Goal: Task Accomplishment & Management: Use online tool/utility

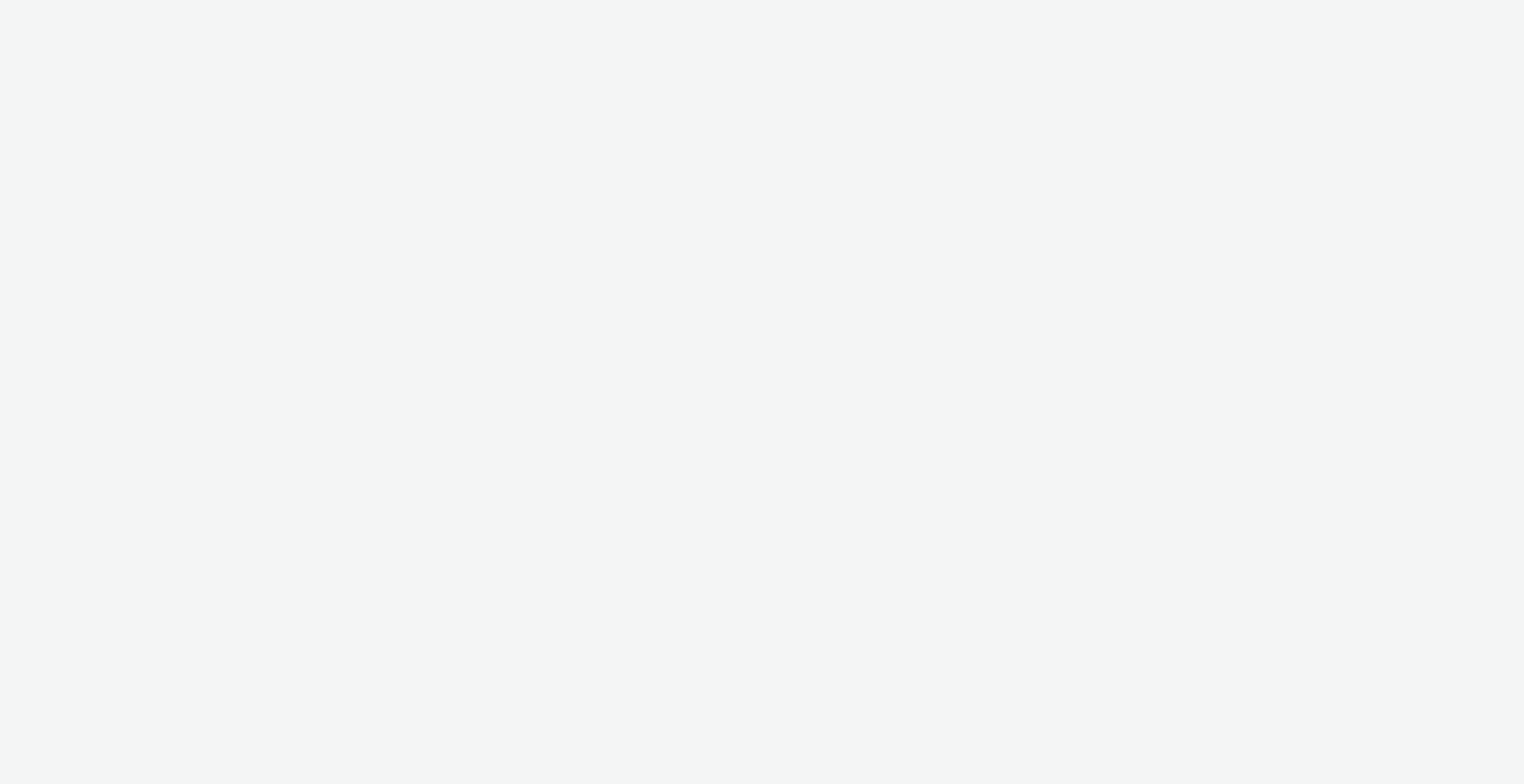
select select "ac009755-aa48-4799-8050-7a339a378eb8"
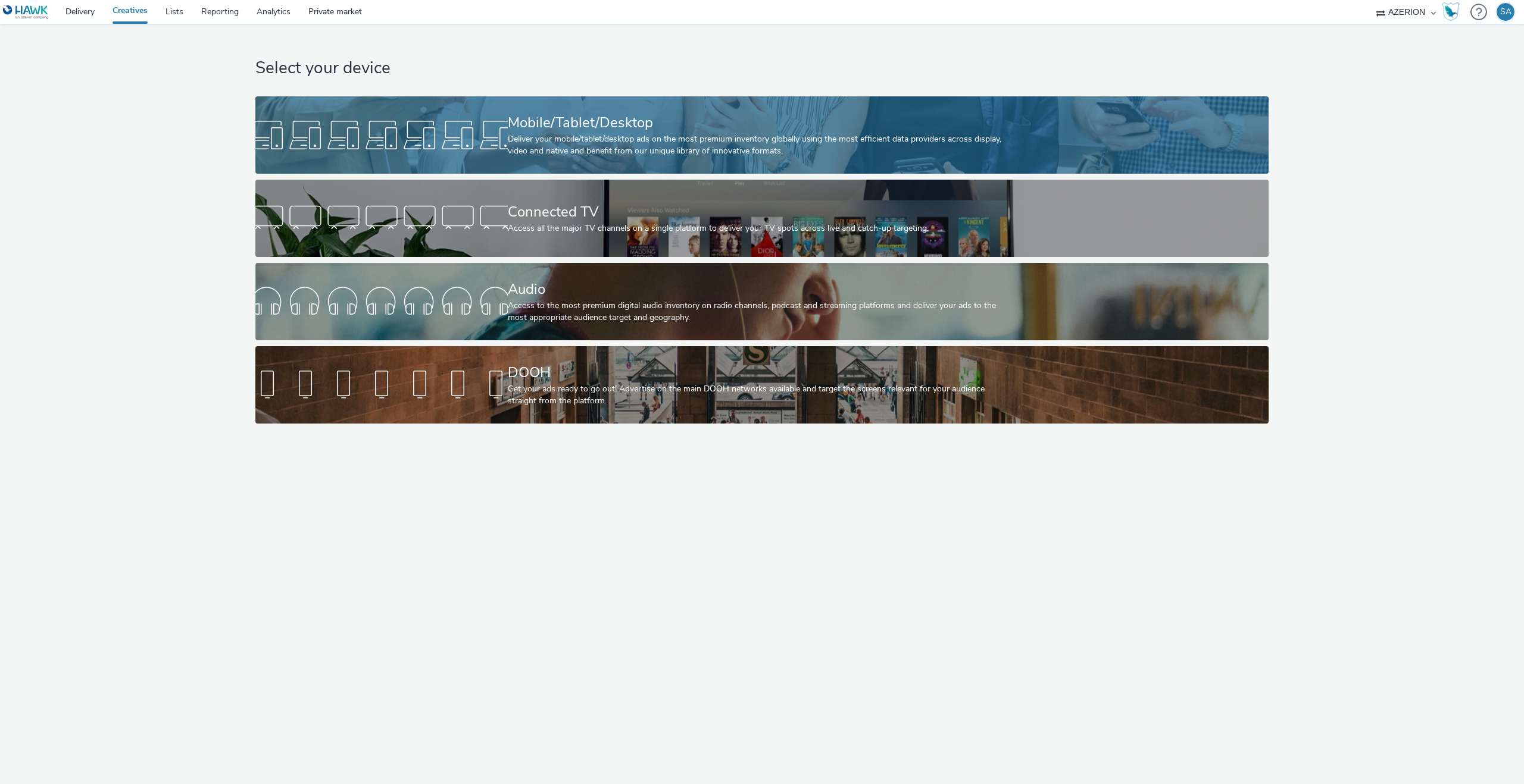
click at [323, 124] on div at bounding box center [381, 135] width 252 height 38
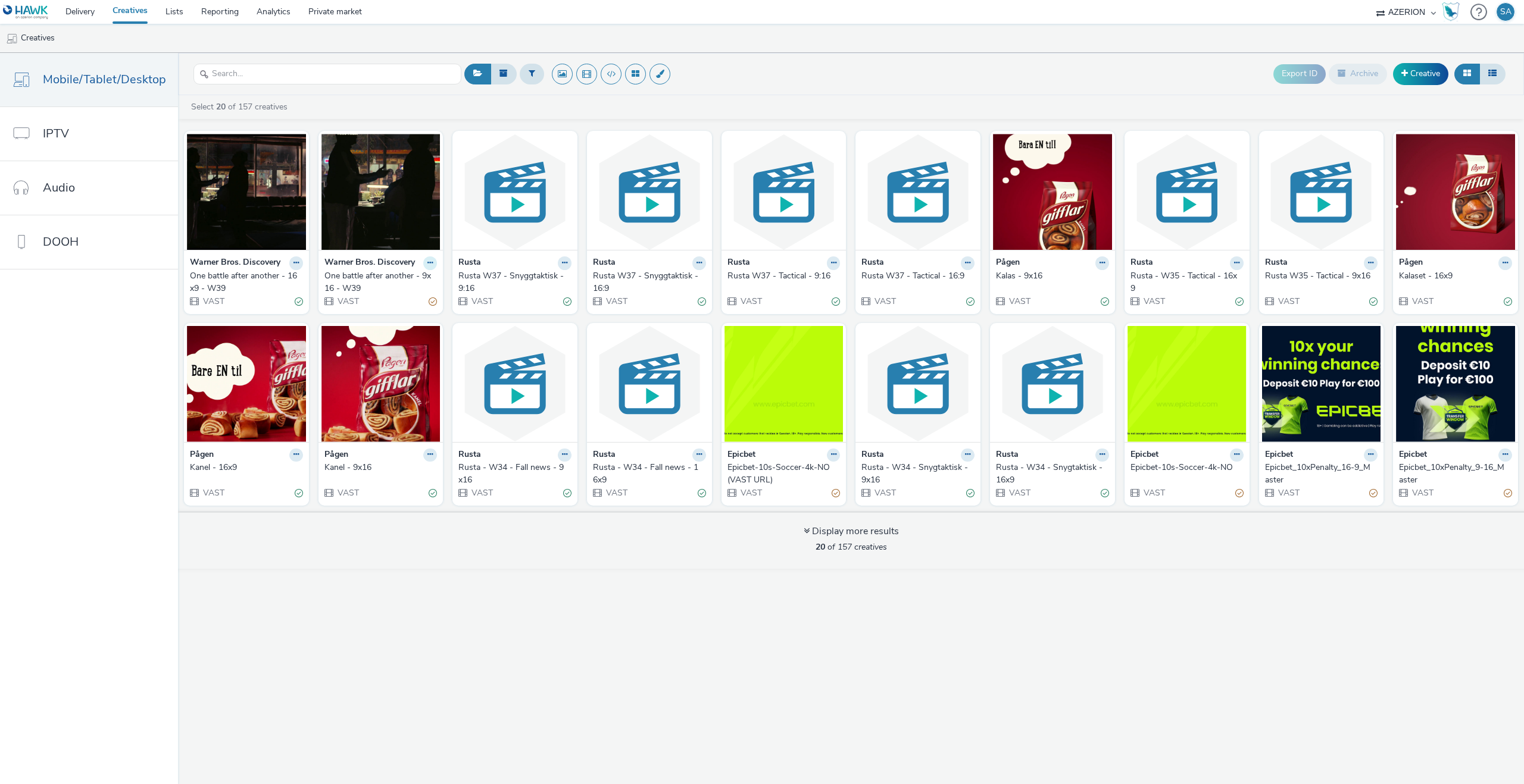
click at [424, 267] on button at bounding box center [430, 263] width 14 height 14
click at [391, 353] on link "Archive" at bounding box center [393, 354] width 90 height 23
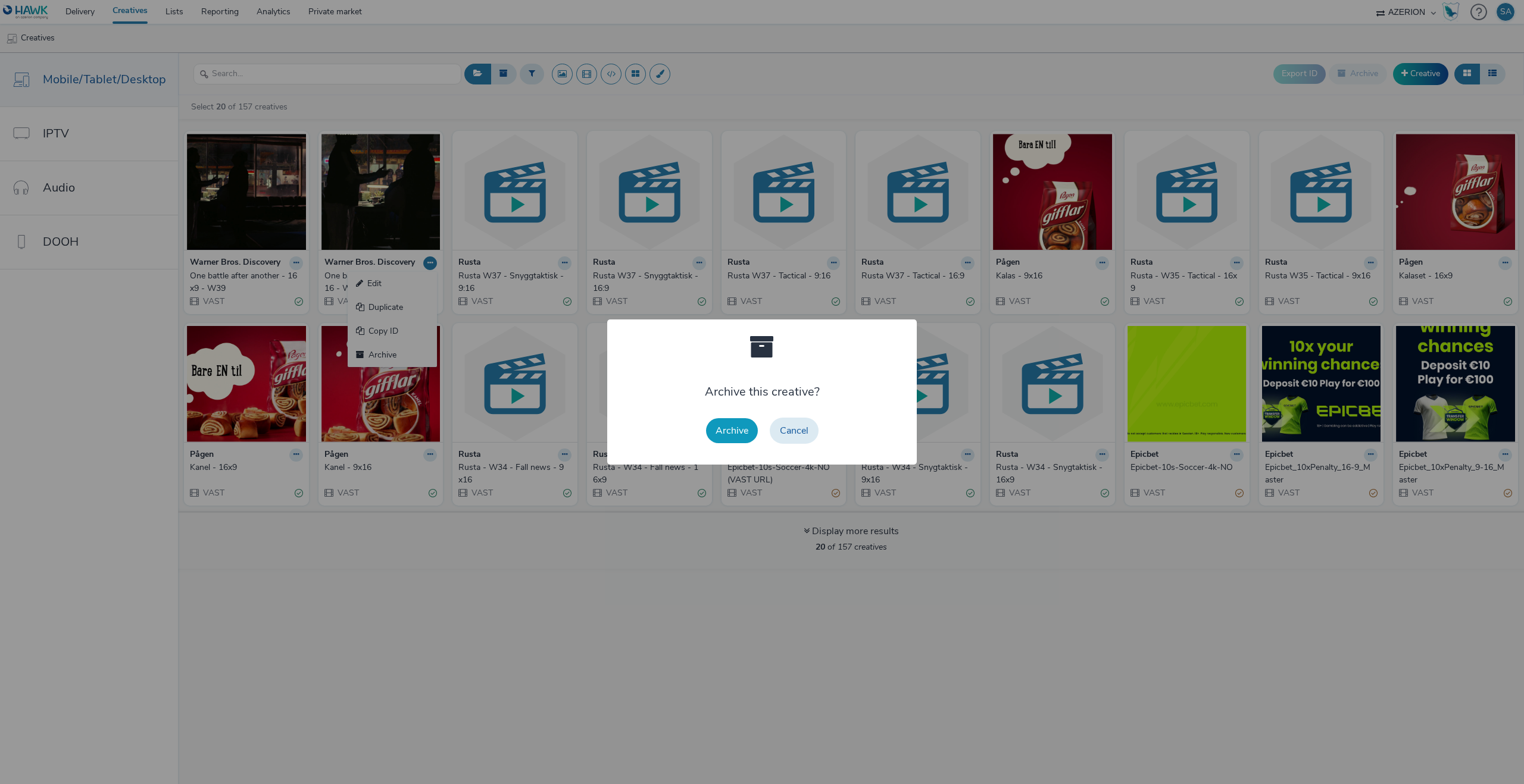
click at [747, 434] on button "Archive" at bounding box center [731, 431] width 51 height 25
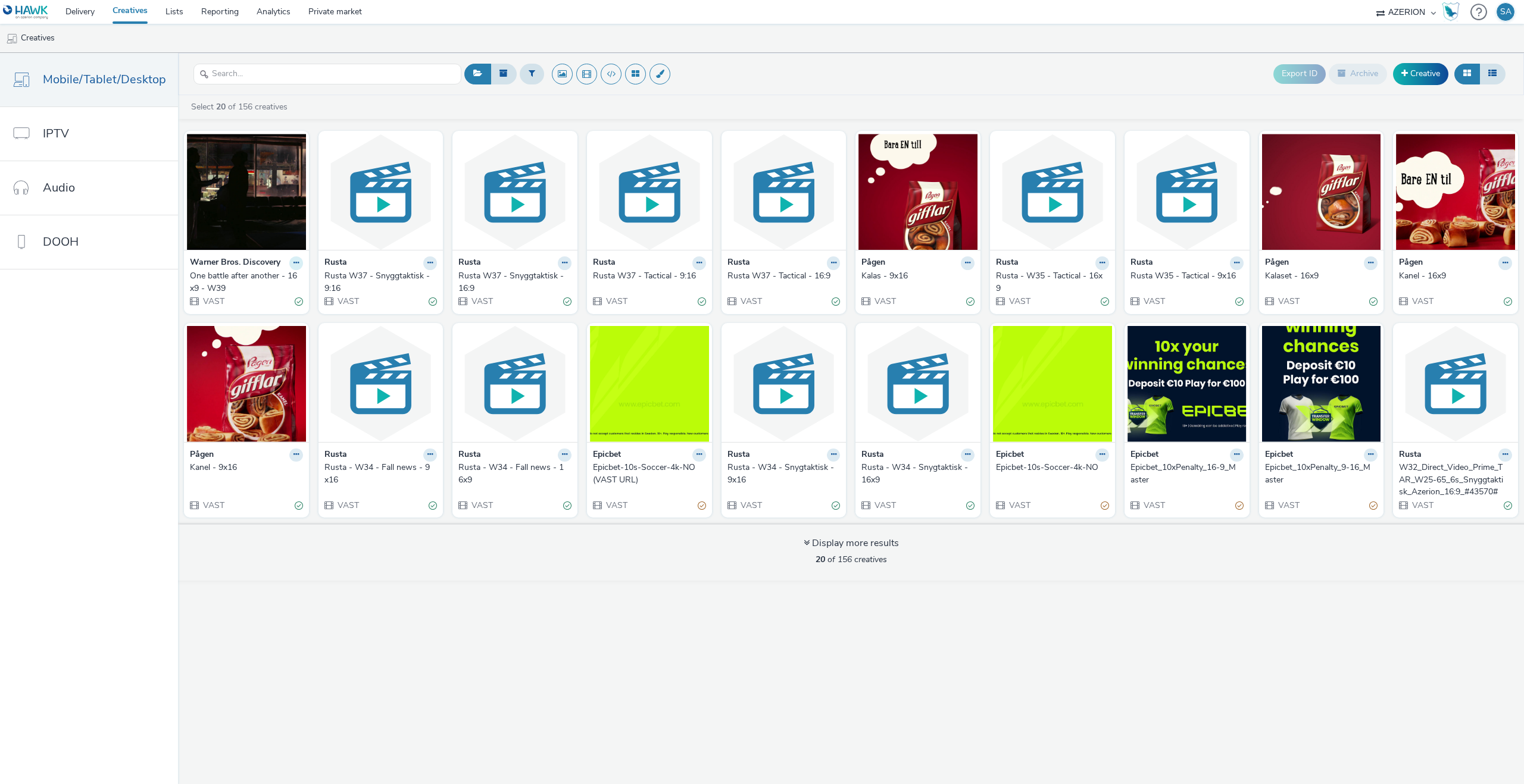
click at [294, 260] on icon at bounding box center [296, 264] width 6 height 7
click at [246, 348] on link "Archive" at bounding box center [259, 354] width 90 height 23
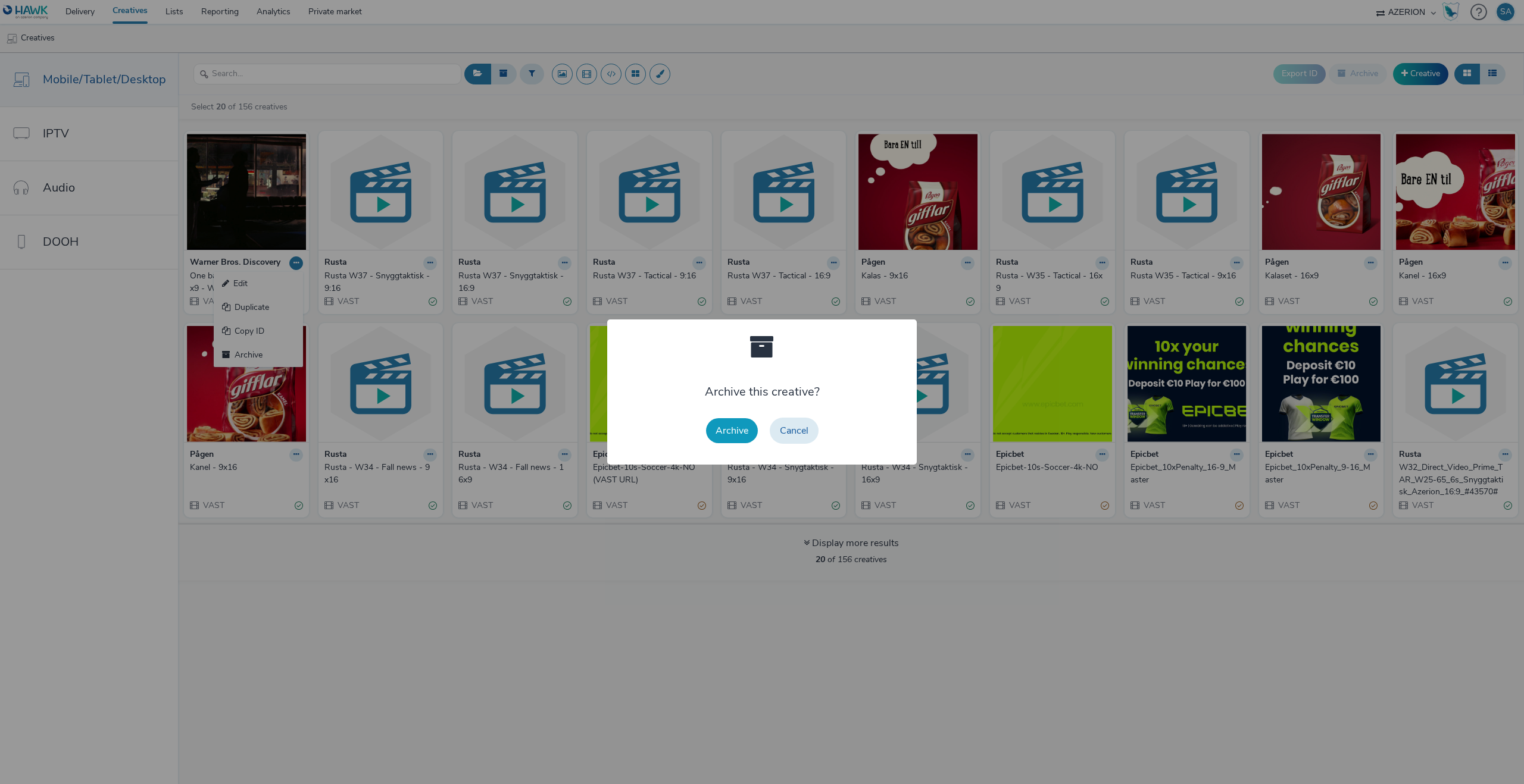
click at [746, 431] on button "Archive" at bounding box center [731, 431] width 51 height 25
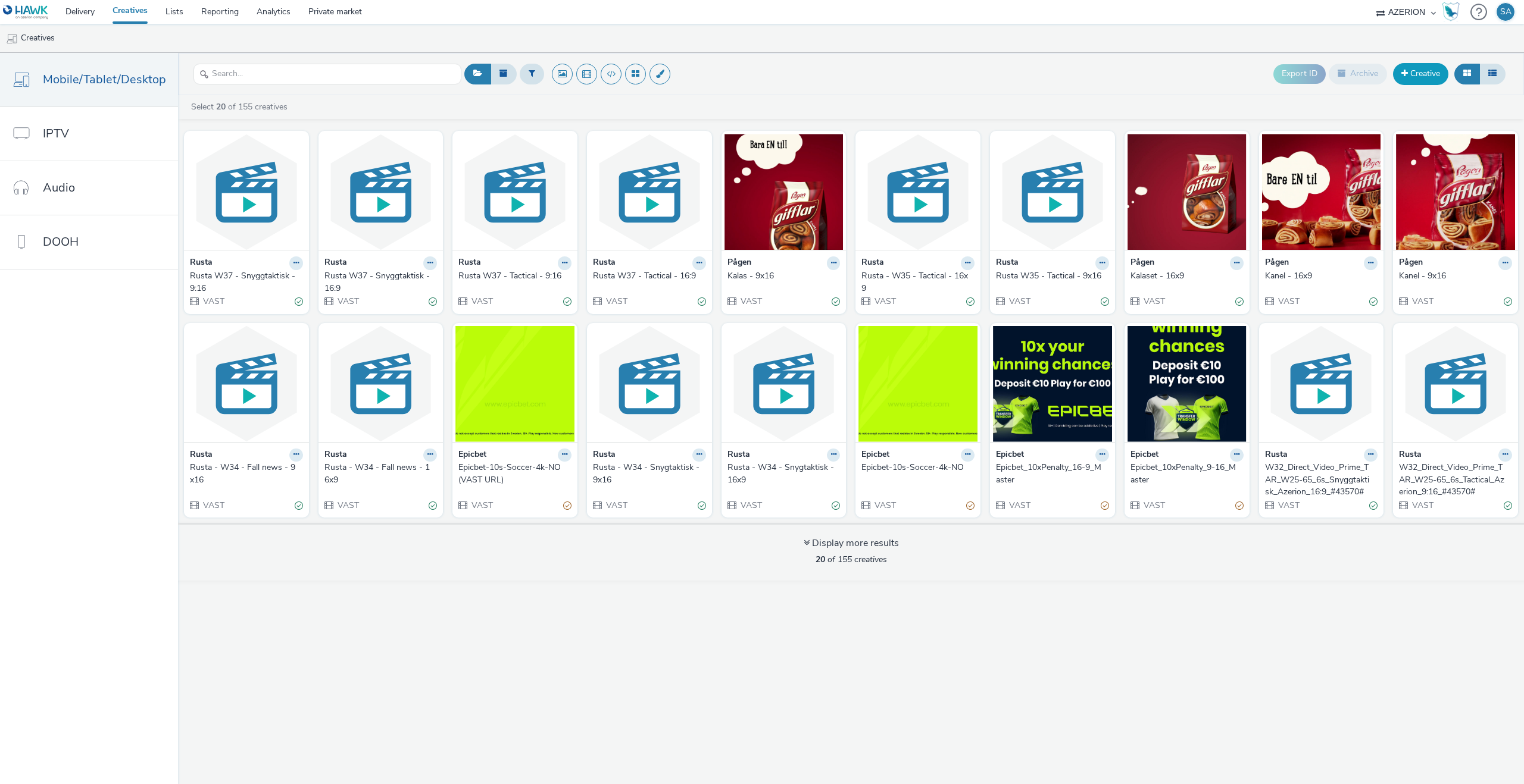
click at [1416, 70] on link "Creative" at bounding box center [1420, 73] width 55 height 21
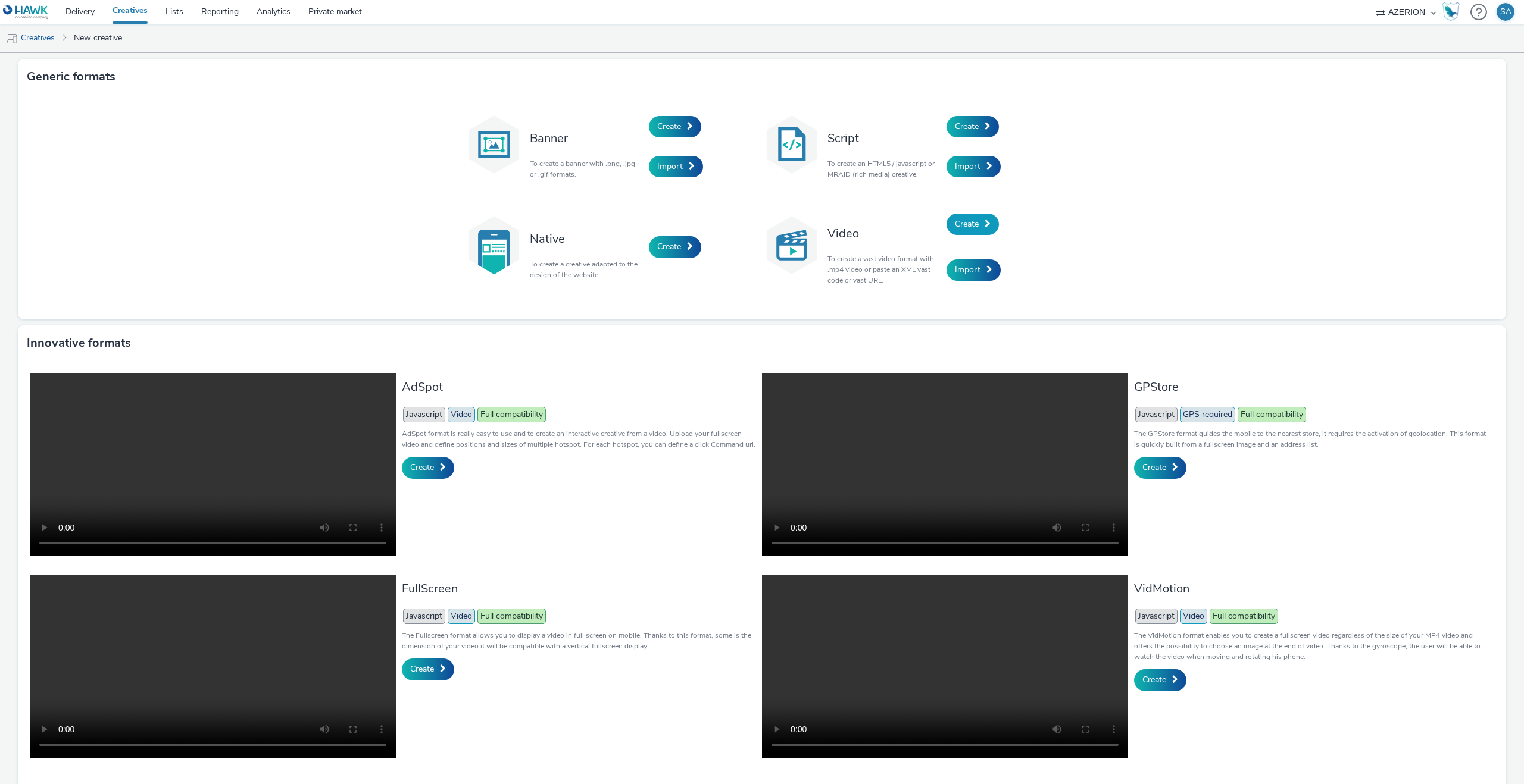
click at [961, 234] on link "Create" at bounding box center [972, 224] width 52 height 21
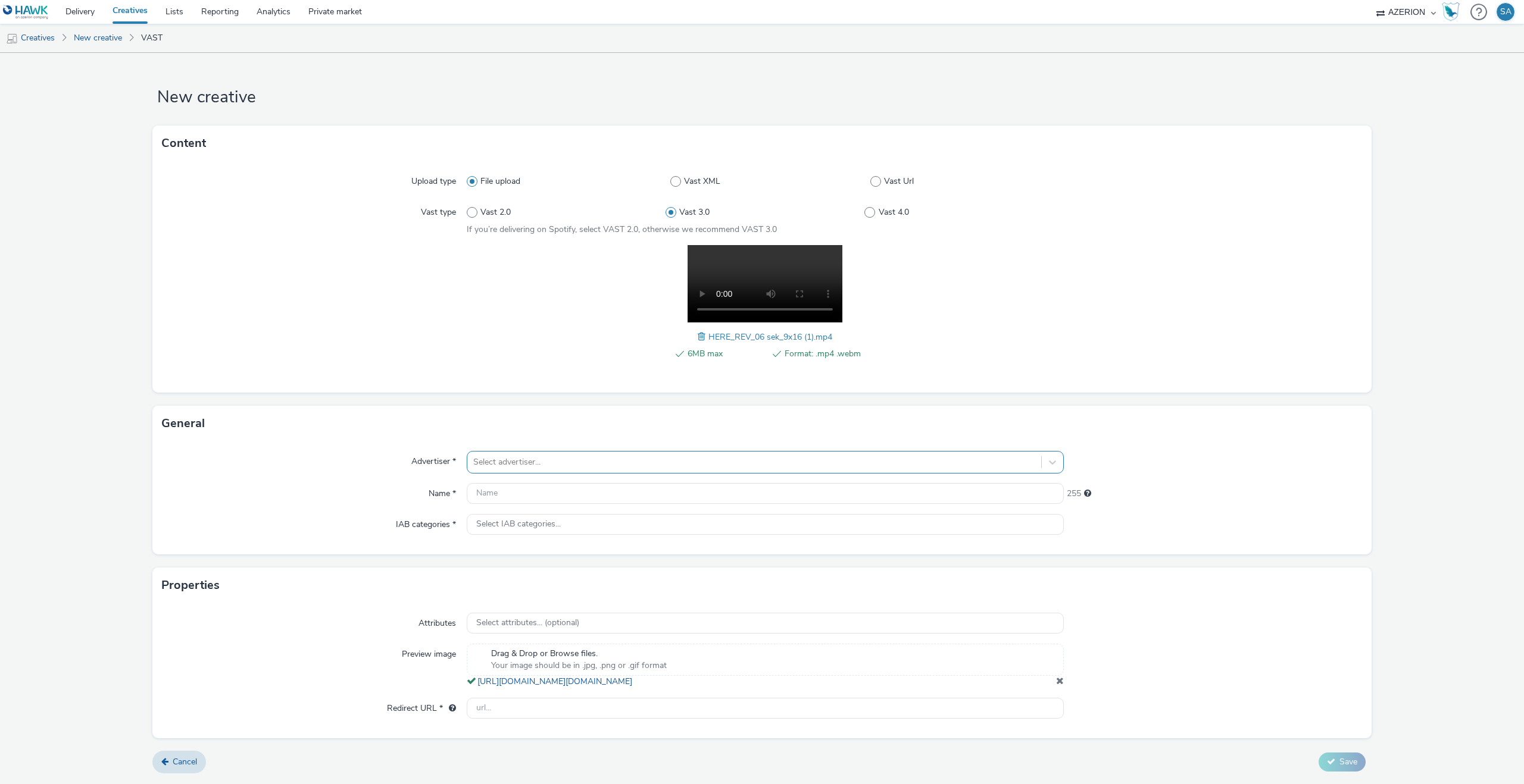
click at [491, 466] on div at bounding box center [754, 462] width 562 height 14
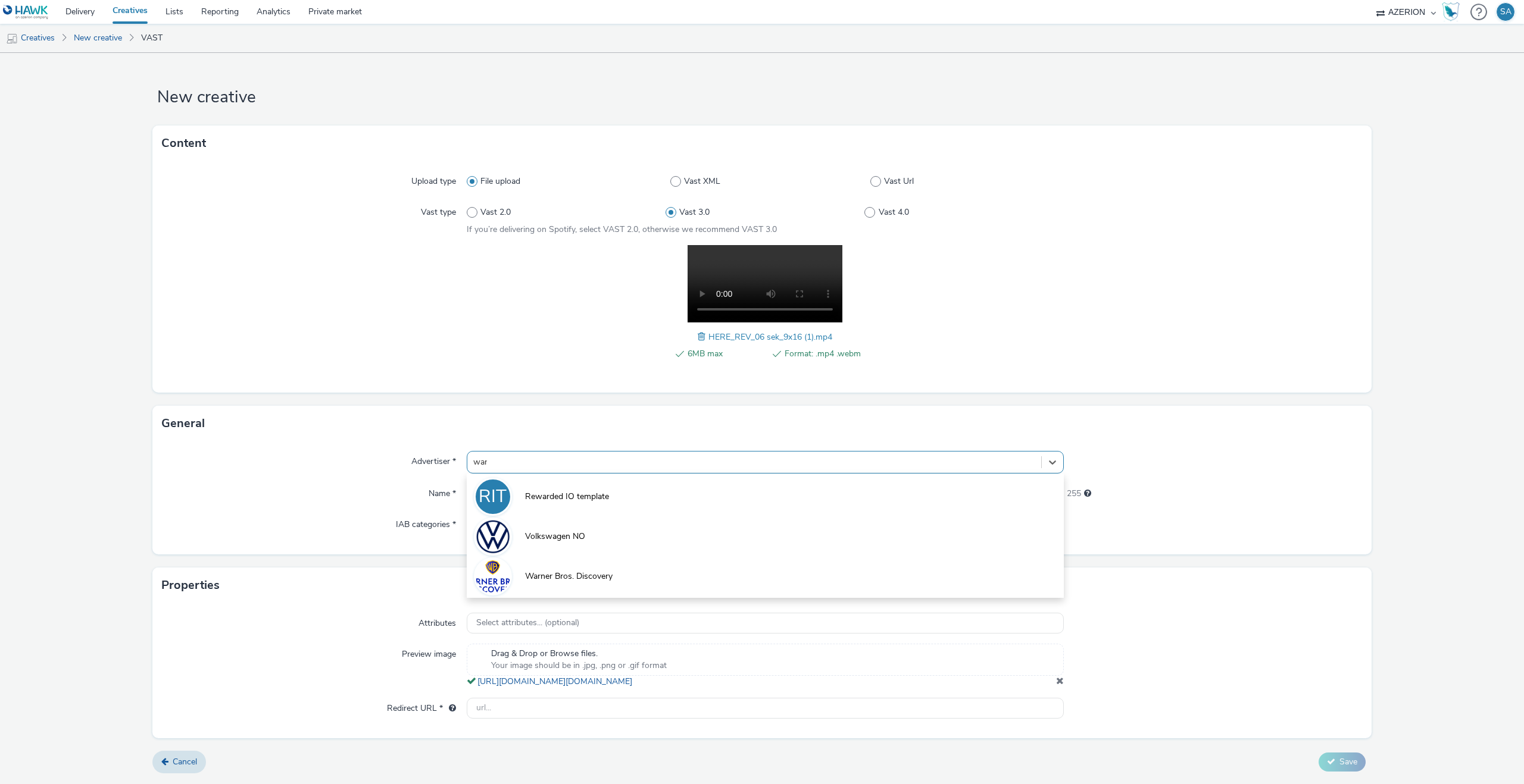
type input "warn"
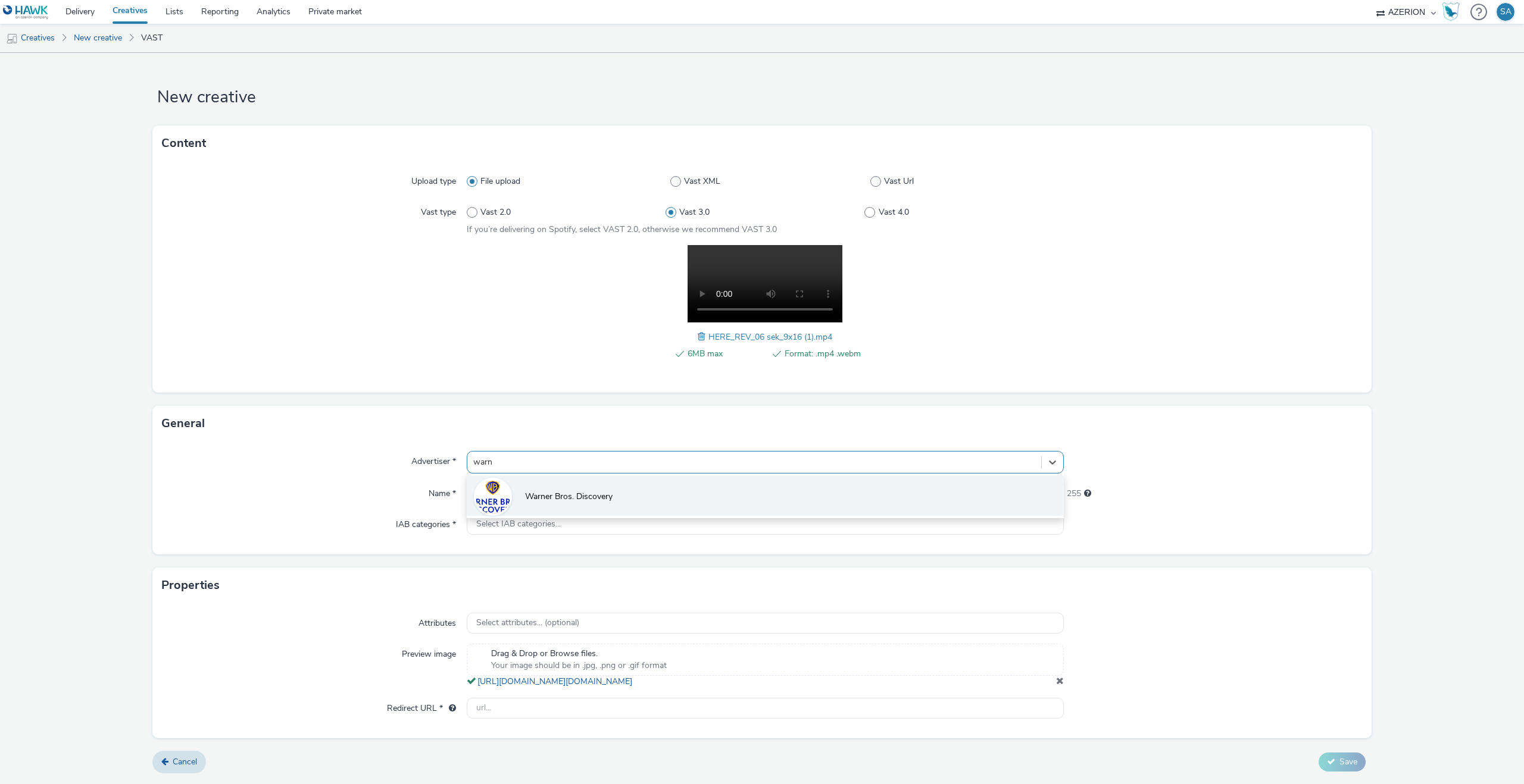
click at [528, 493] on span "Warner Bros. Discovery" at bounding box center [569, 496] width 88 height 12
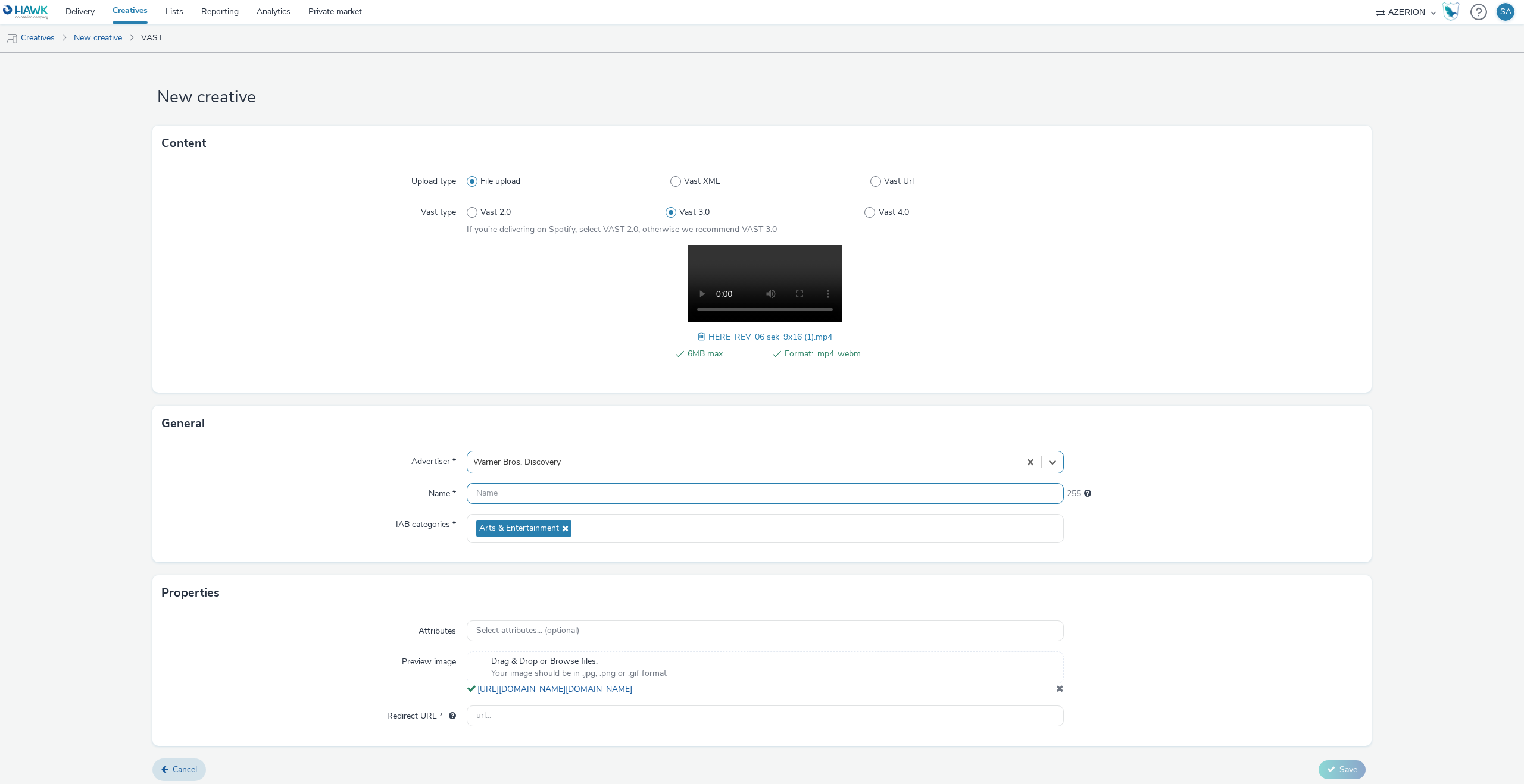
click at [522, 493] on input "text" at bounding box center [765, 493] width 597 height 21
type input "One battle after another - 9x16"
click at [565, 725] on input "text" at bounding box center [765, 716] width 597 height 21
type input "[URL][DOMAIN_NAME]"
click at [625, 746] on div "Attributes Select attributes... (optional) Preview image Drag & Drop or Browse …" at bounding box center [762, 678] width 1219 height 135
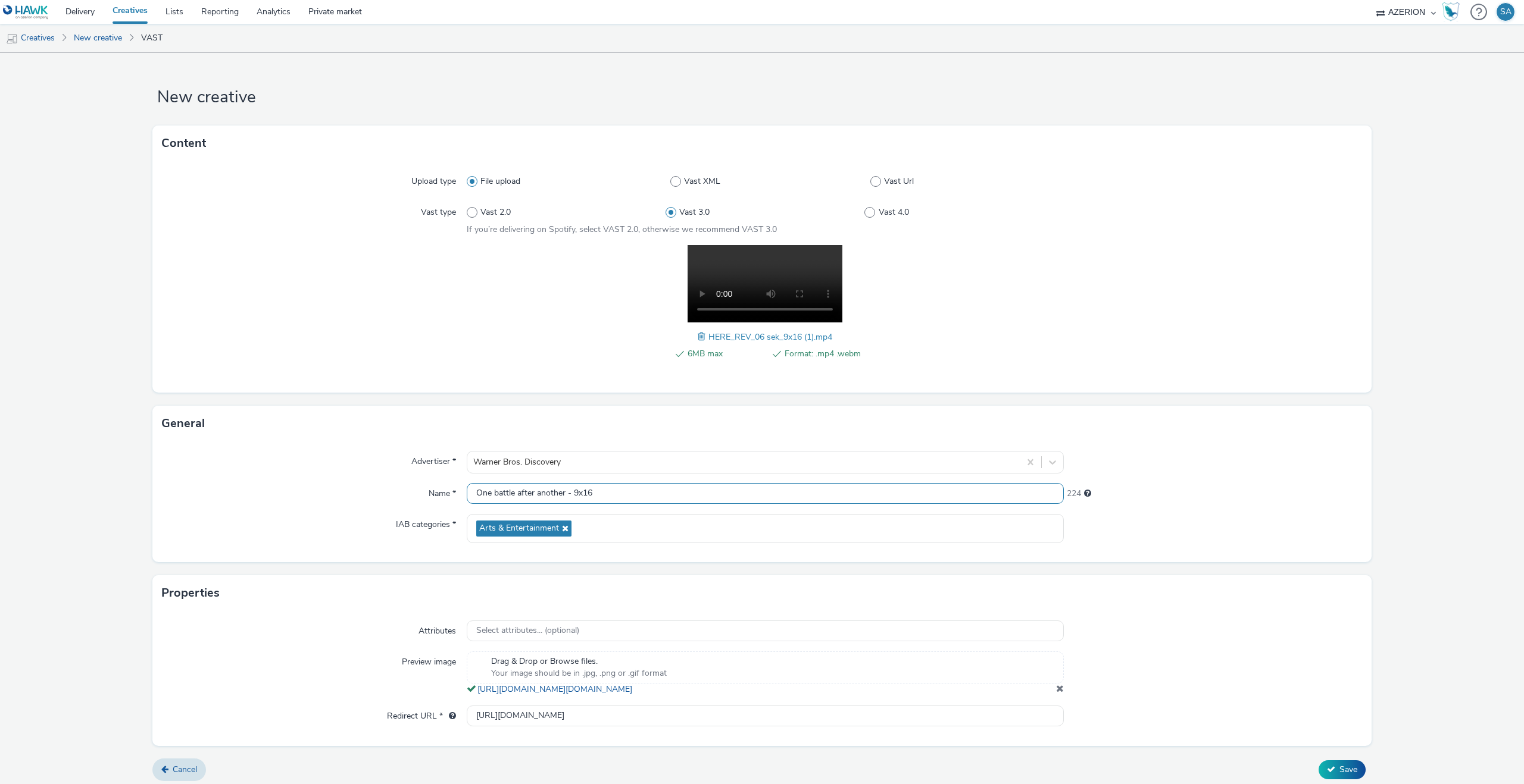
click at [659, 489] on input "One battle after another - 9x16" at bounding box center [765, 493] width 597 height 21
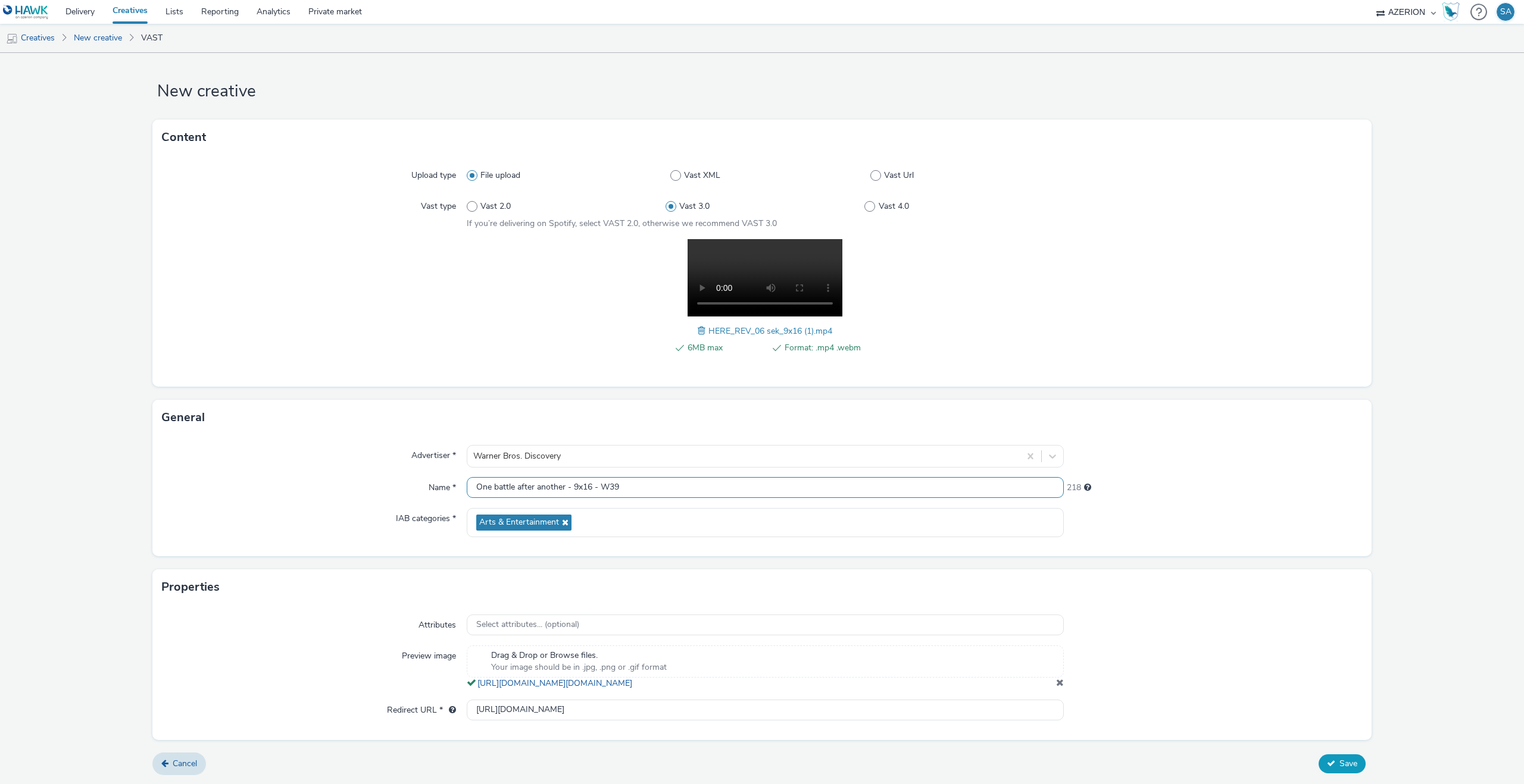
type input "One battle after another - 9x16 - W39"
click at [1330, 758] on button "Save" at bounding box center [1342, 763] width 47 height 19
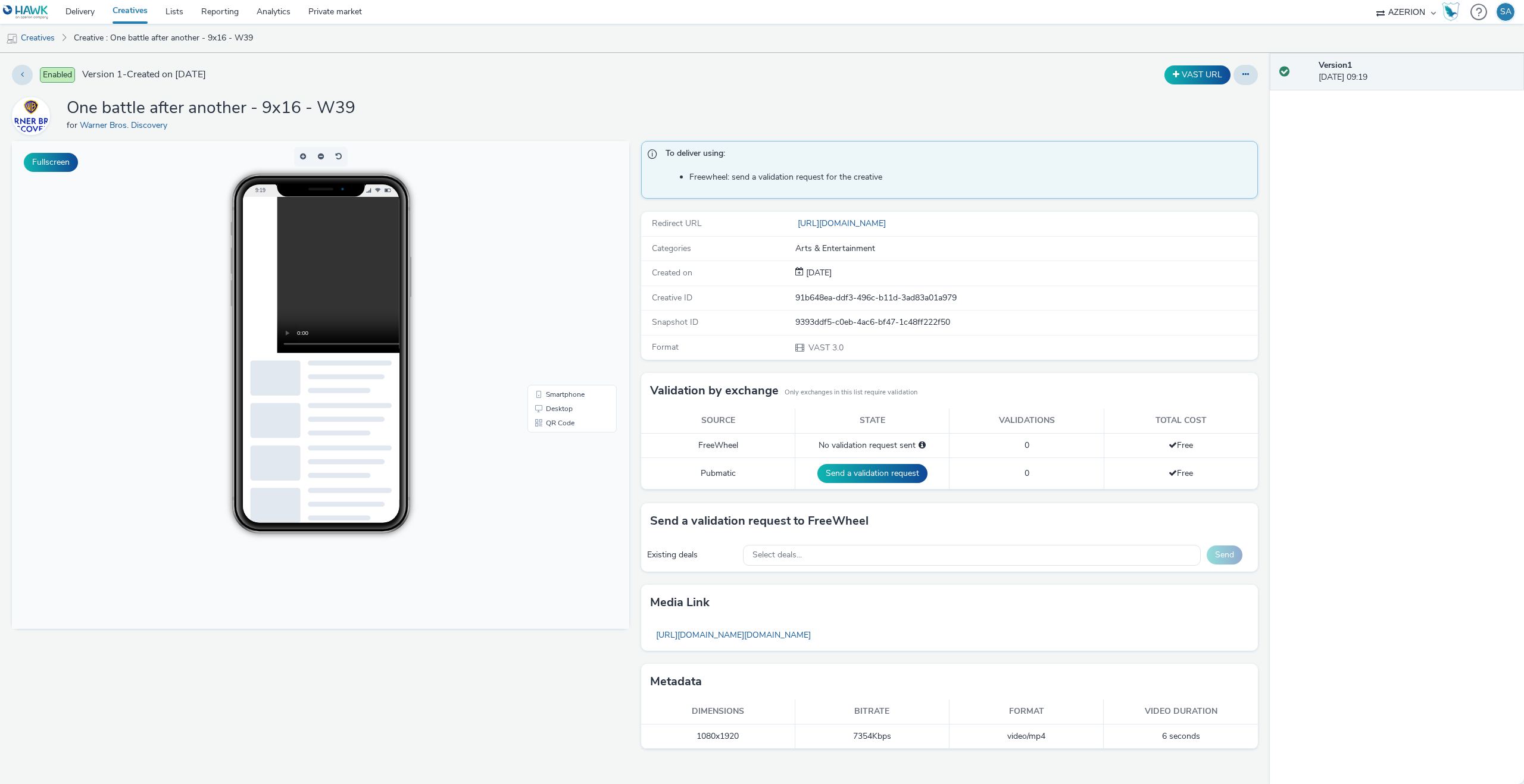
click at [308, 278] on video at bounding box center [433, 275] width 312 height 156
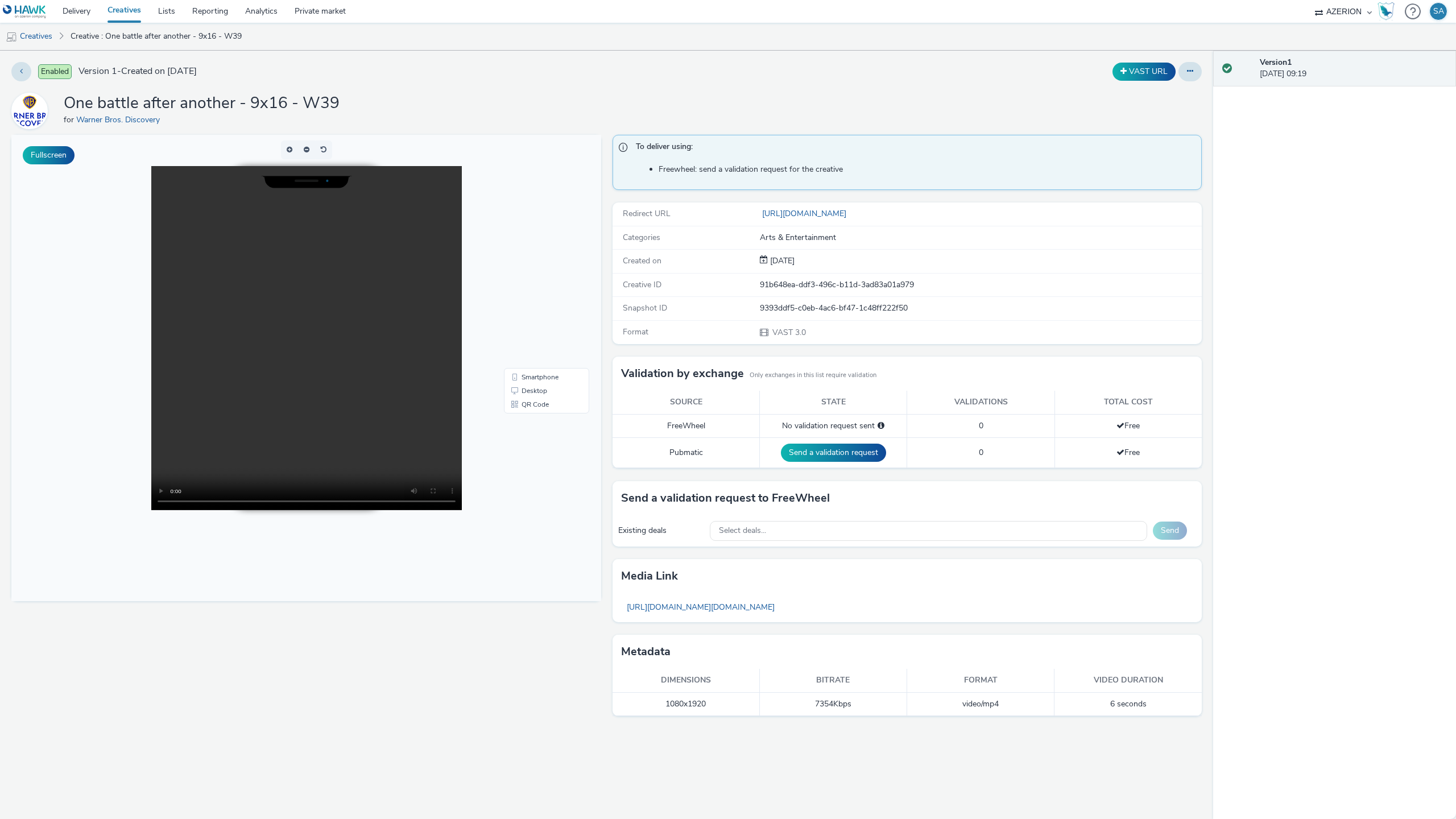
click at [302, 510] on video at bounding box center [306, 338] width 311 height 344
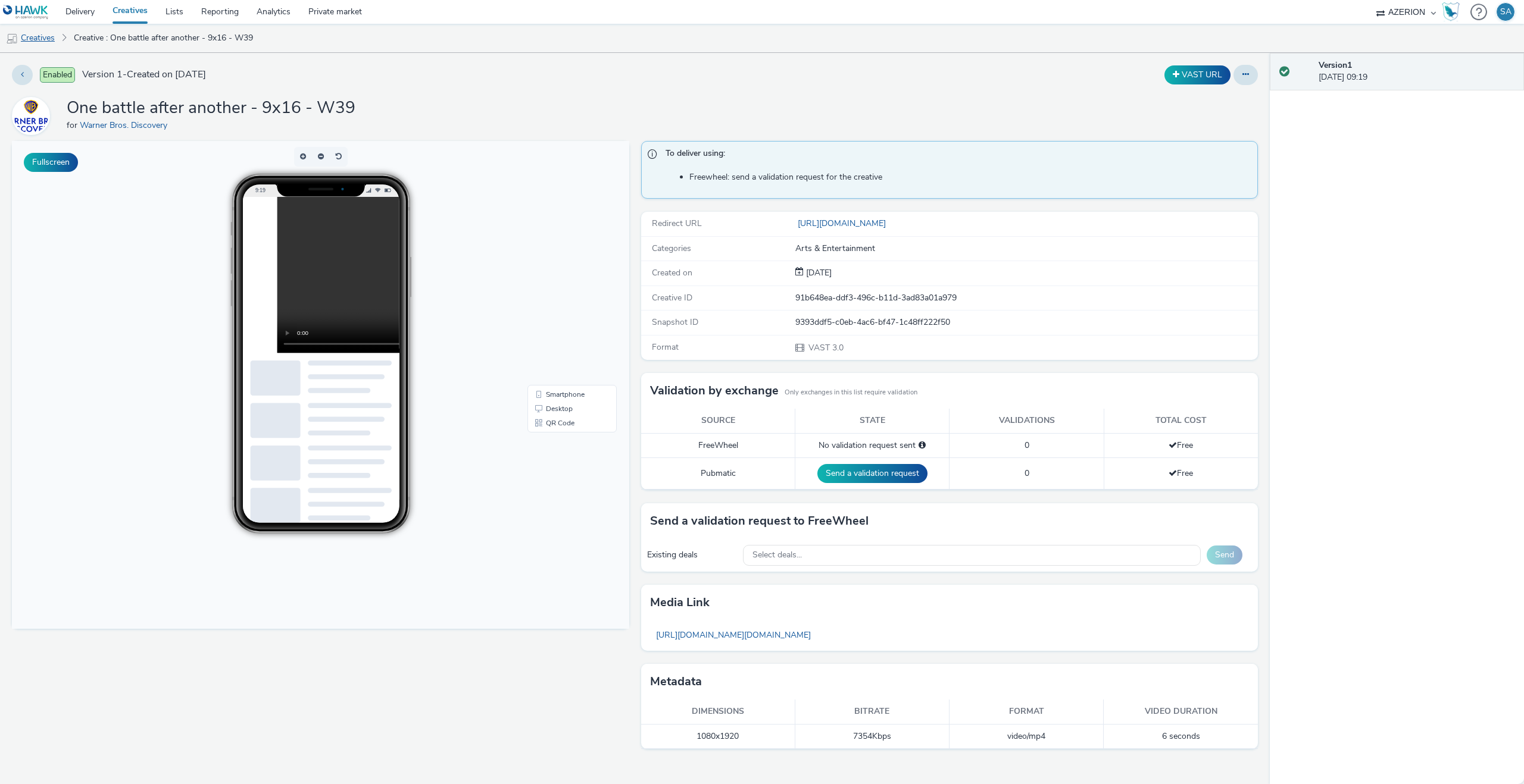
click at [30, 48] on link "Creatives" at bounding box center [30, 37] width 61 height 29
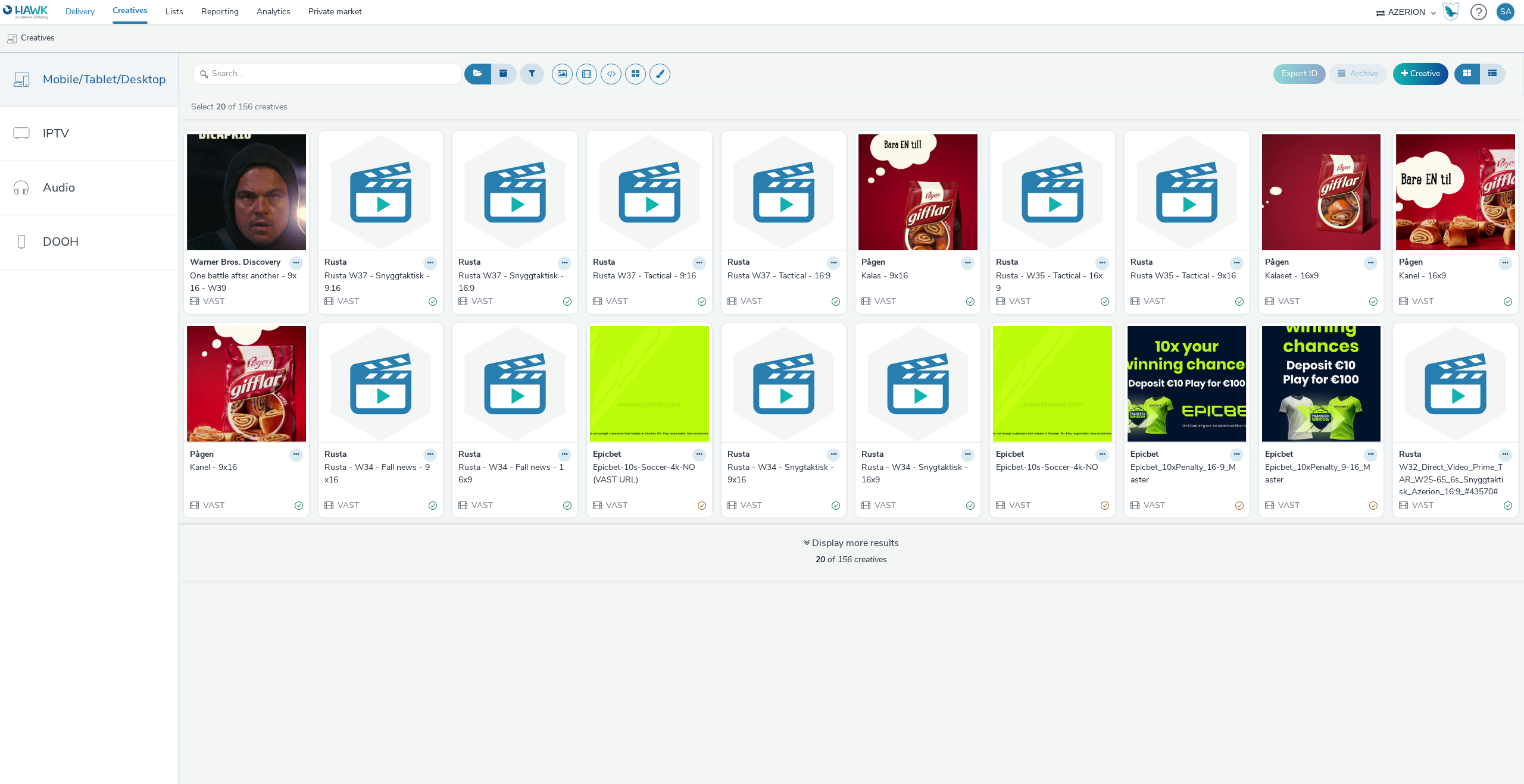
click at [75, 20] on link "Delivery" at bounding box center [79, 11] width 47 height 23
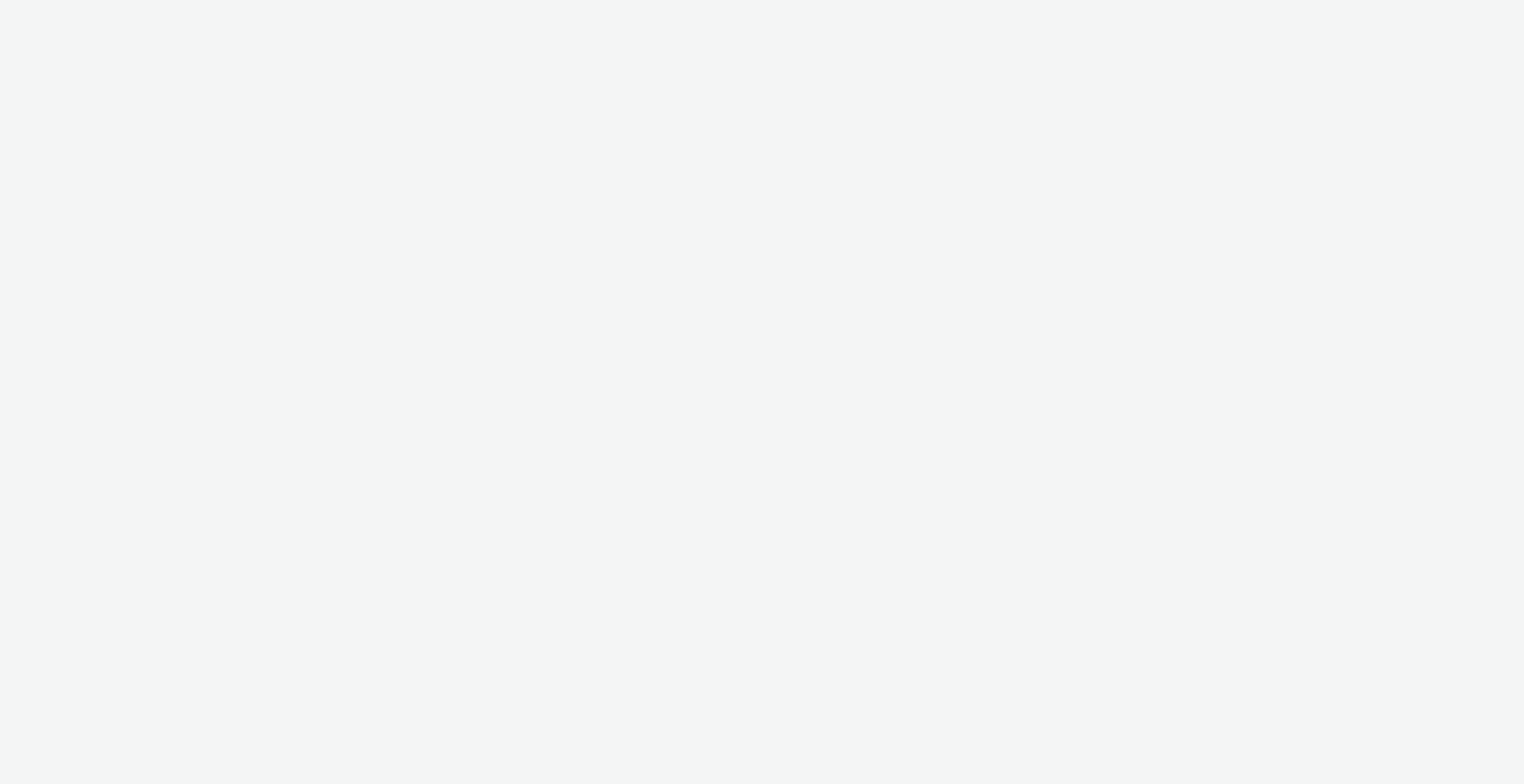
select select "755a2932-8388-41dc-b42e-a838110dfbc5"
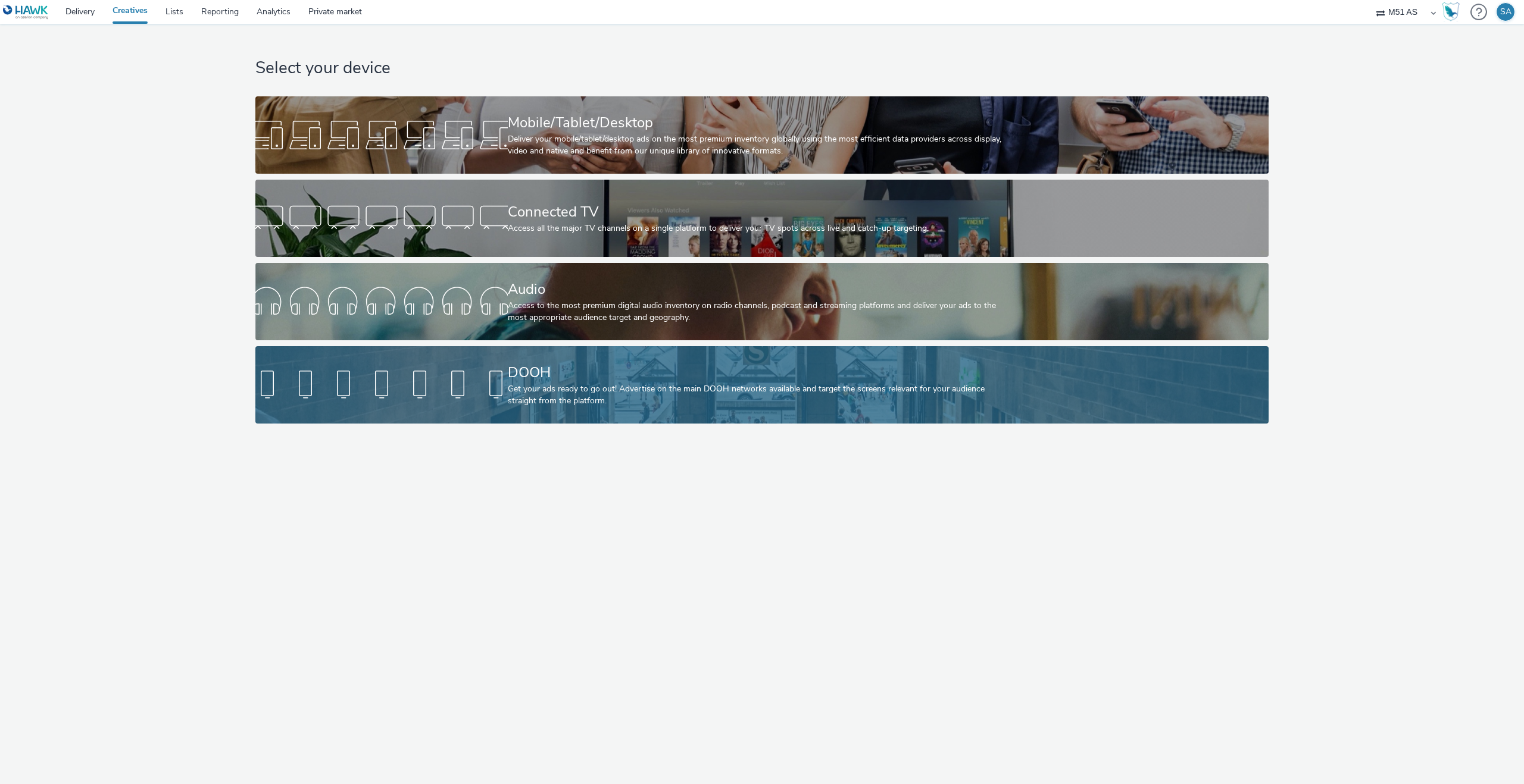
click at [545, 361] on div "DOOH Get your ads ready to go out! Advertise on the main DOOH networks availabl…" at bounding box center [759, 385] width 504 height 78
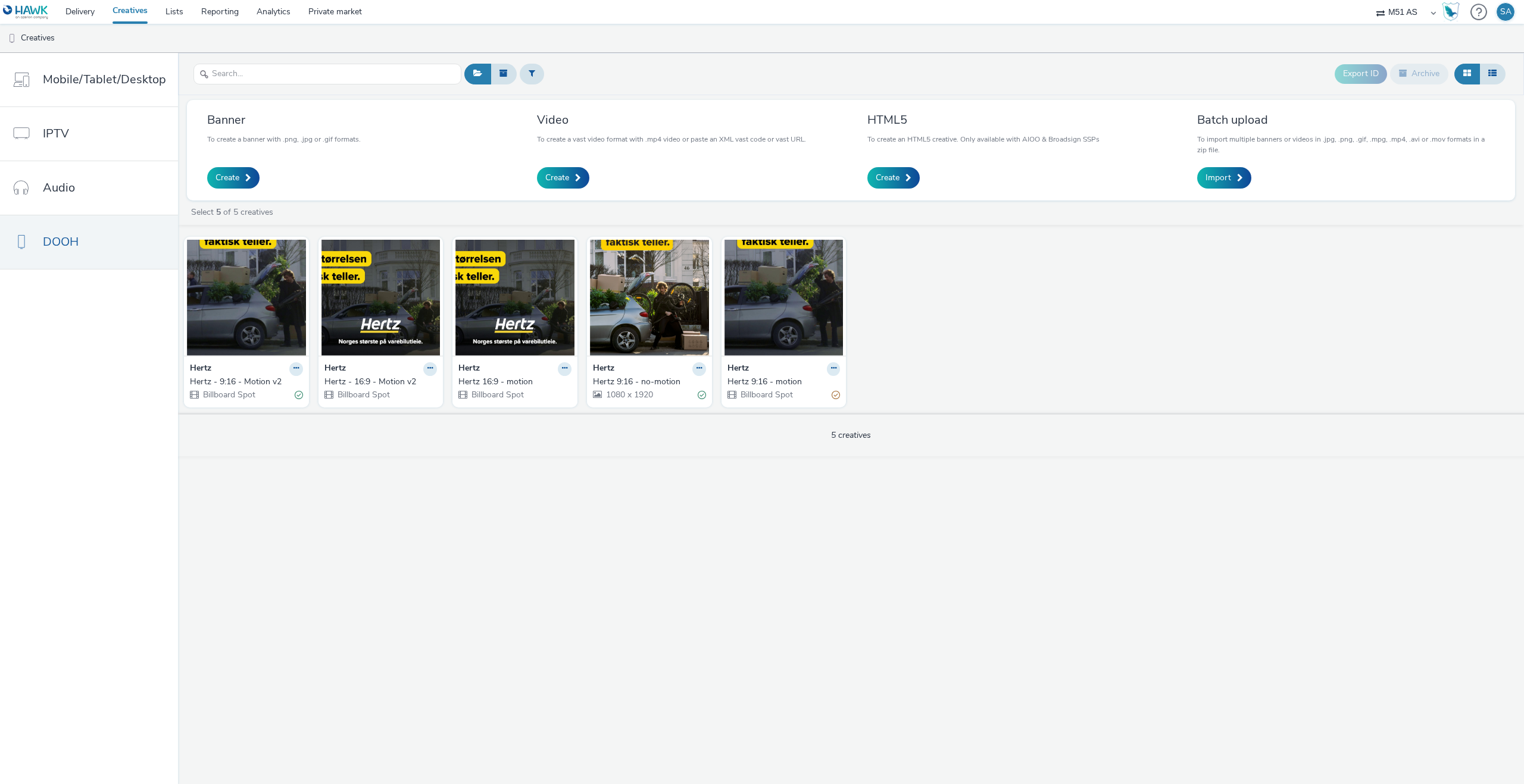
click at [91, 27] on ul "Creatives" at bounding box center [762, 37] width 1524 height 29
click at [86, 17] on link "Delivery" at bounding box center [79, 11] width 47 height 23
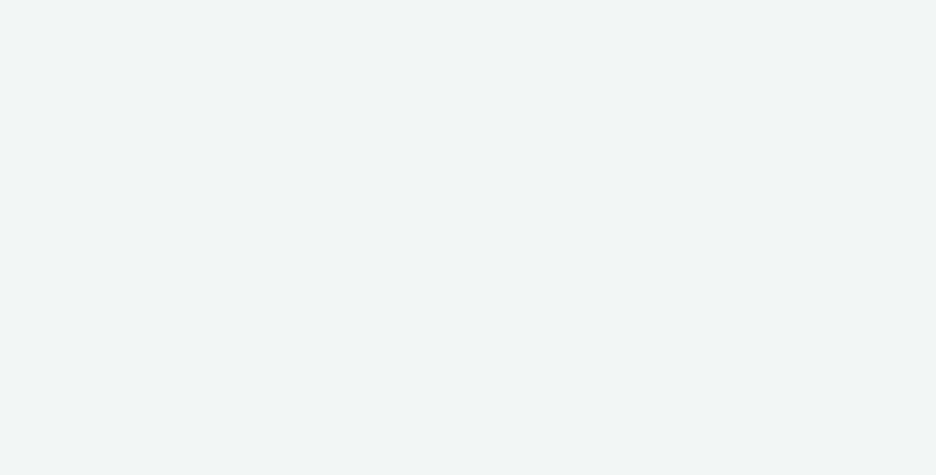
select select "336e4cc8-d3c3-42ca-bdaa-d134e7a0e9d1"
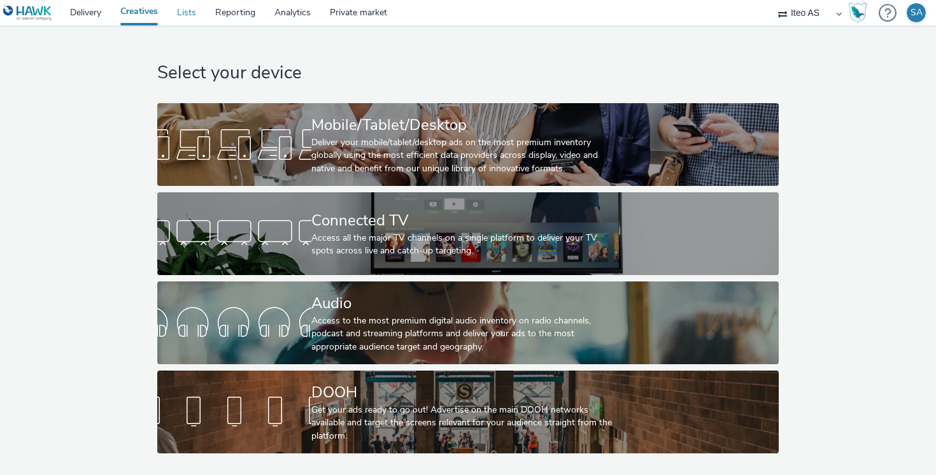
click at [182, 11] on link "Lists" at bounding box center [186, 12] width 38 height 25
